Goal: Contribute content: Add original content to the website for others to see

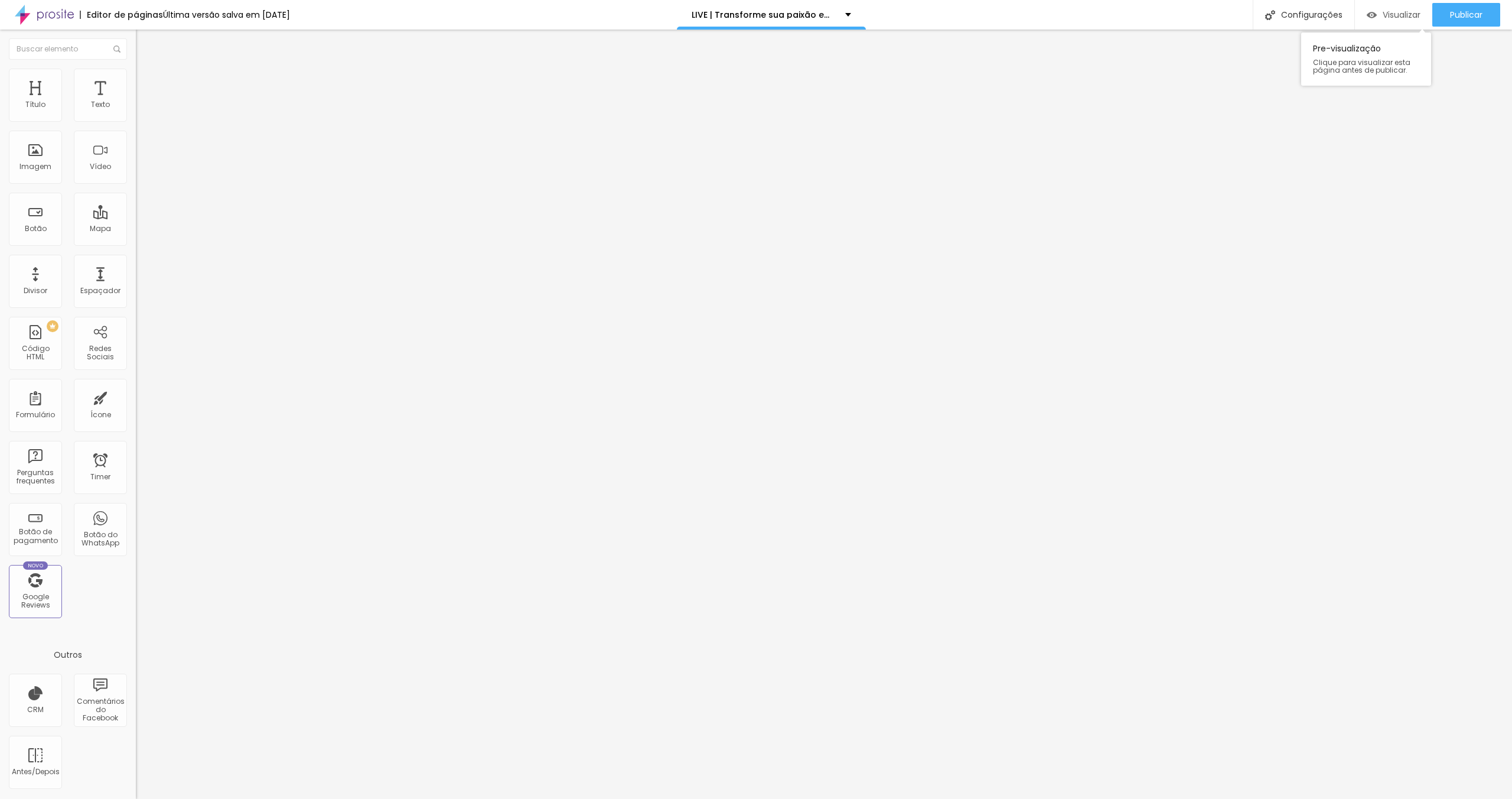
click at [1402, 11] on span "Visualizar" at bounding box center [1402, 14] width 38 height 10
click at [1460, 14] on span "Publicar" at bounding box center [1466, 14] width 32 height 10
click at [1434, 87] on link "Visualizar página" at bounding box center [1435, 91] width 106 height 8
click at [1448, 9] on button "Publicar" at bounding box center [1466, 15] width 68 height 24
click at [1450, 17] on span "Publicar" at bounding box center [1466, 14] width 32 height 10
